Goal: Transaction & Acquisition: Purchase product/service

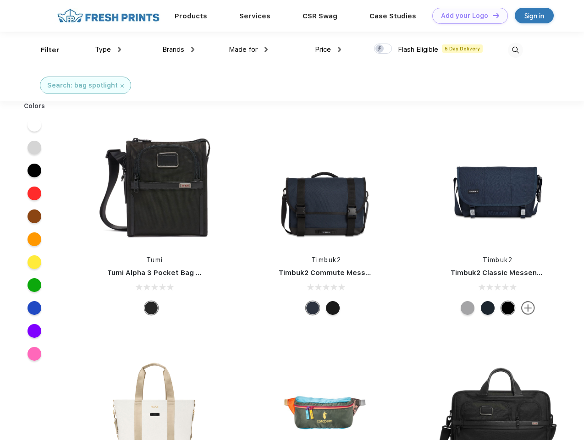
click at [467, 16] on link "Add your Logo Design Tool" at bounding box center [471, 16] width 76 height 16
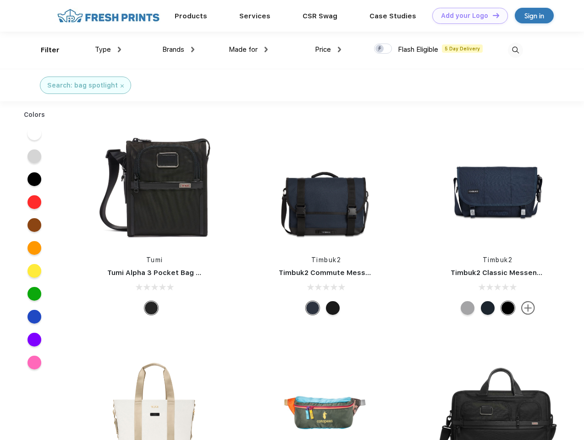
click at [0, 0] on div "Design Tool" at bounding box center [0, 0] width 0 height 0
click at [492, 15] on link "Add your Logo Design Tool" at bounding box center [471, 16] width 76 height 16
click at [44, 50] on div "Filter" at bounding box center [50, 50] width 19 height 11
click at [108, 50] on span "Type" at bounding box center [103, 49] width 16 height 8
click at [178, 50] on span "Brands" at bounding box center [173, 49] width 22 height 8
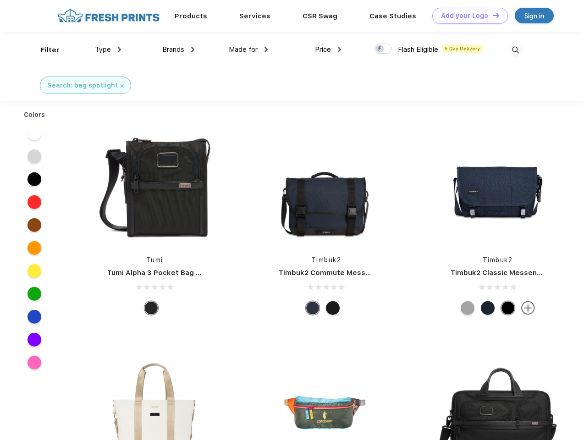
click at [249, 50] on span "Made for" at bounding box center [243, 49] width 29 height 8
click at [328, 50] on span "Price" at bounding box center [323, 49] width 16 height 8
click at [384, 49] on div at bounding box center [383, 49] width 18 height 10
click at [380, 49] on input "checkbox" at bounding box center [377, 46] width 6 height 6
click at [516, 50] on img at bounding box center [515, 50] width 15 height 15
